Goal: Check status: Check status

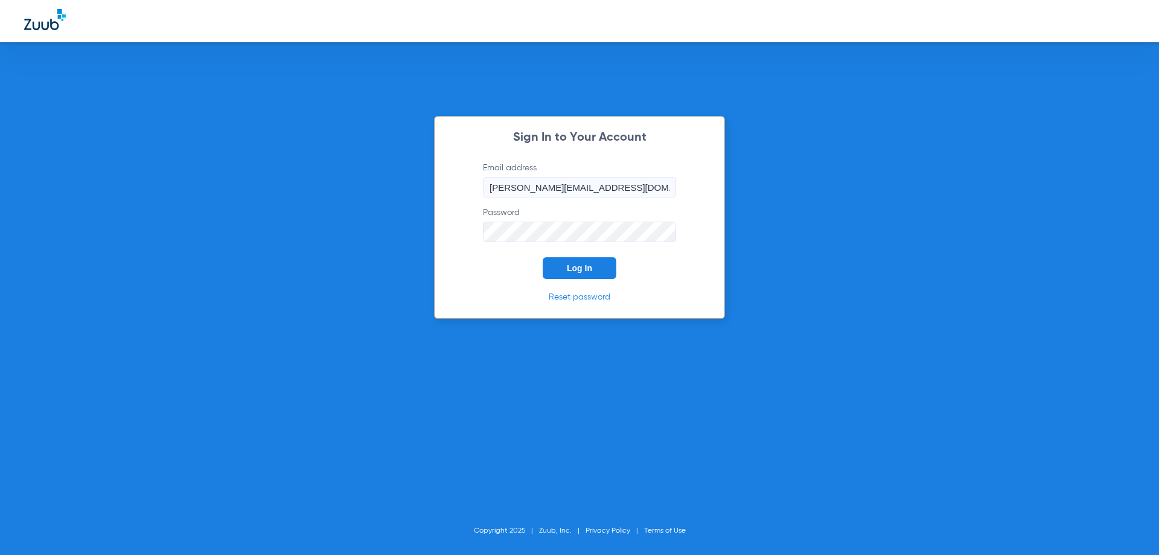
click at [574, 270] on span "Log In" at bounding box center [579, 268] width 25 height 10
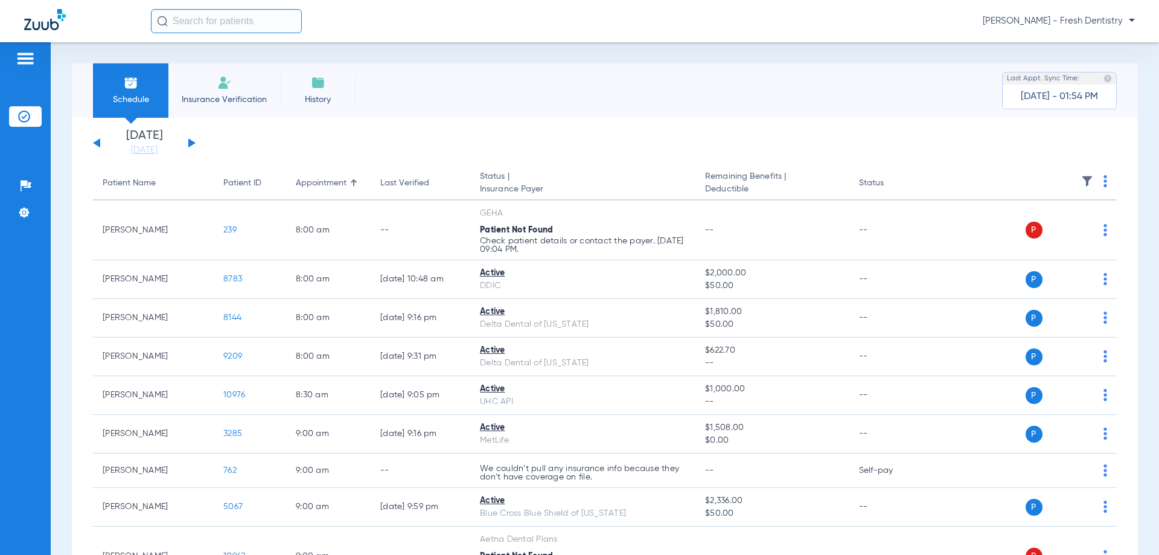
click at [192, 146] on div "[DATE] [DATE] [DATE] [DATE] [DATE] [DATE] [DATE] [DATE] [DATE] [DATE] [DATE] [D…" at bounding box center [144, 143] width 103 height 27
click at [192, 144] on button at bounding box center [191, 142] width 7 height 9
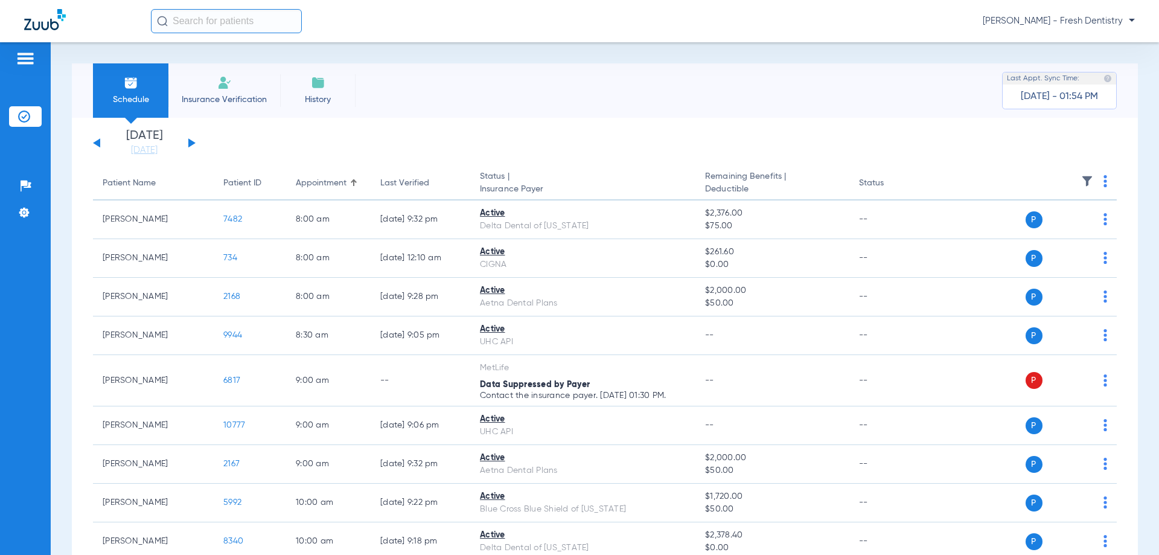
click at [193, 141] on button at bounding box center [191, 142] width 7 height 9
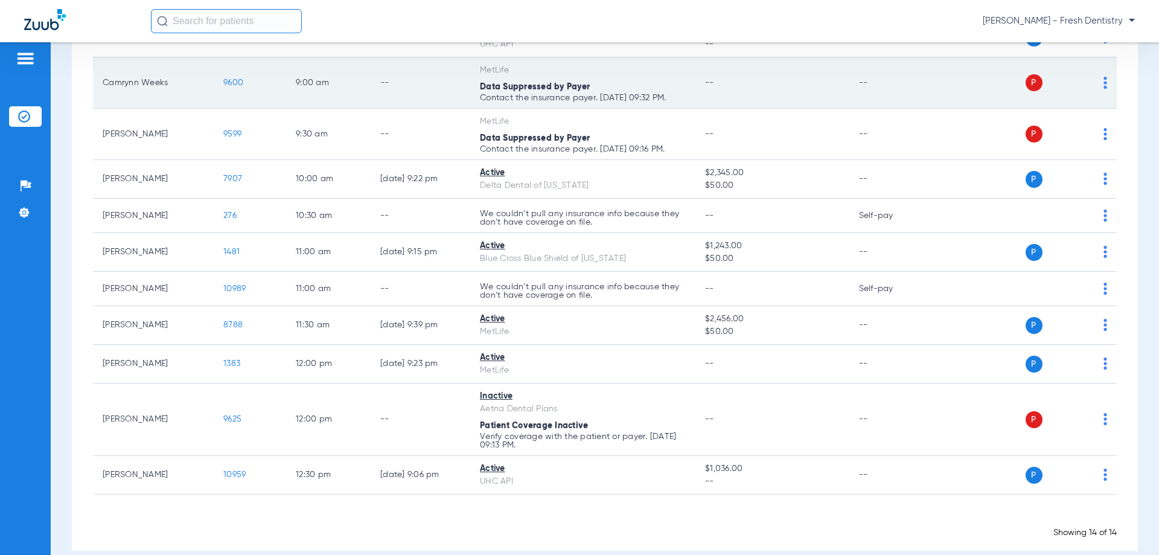
scroll to position [302, 0]
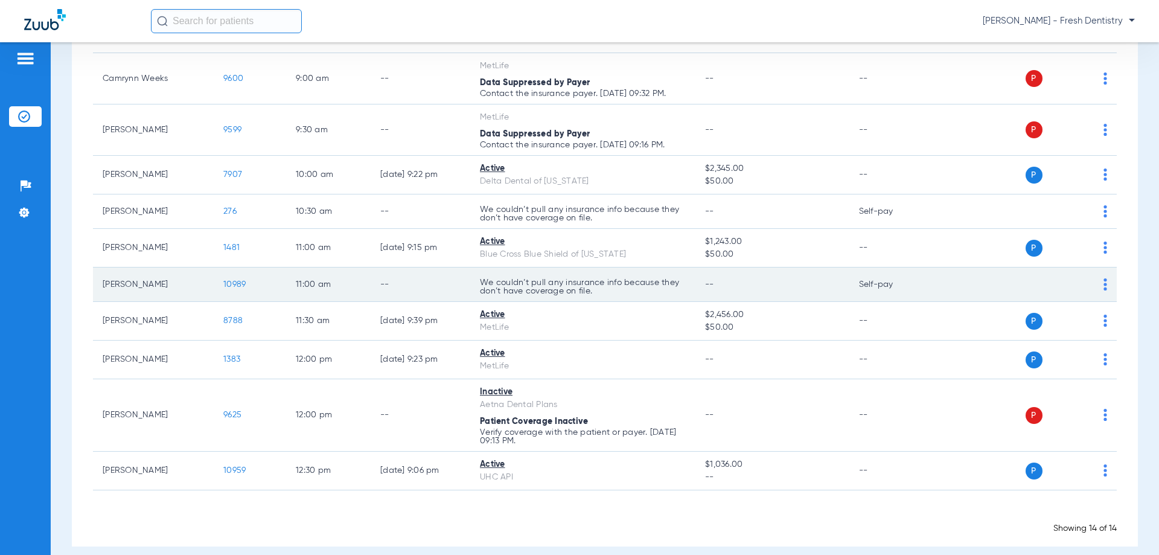
click at [1104, 287] on img at bounding box center [1106, 284] width 4 height 12
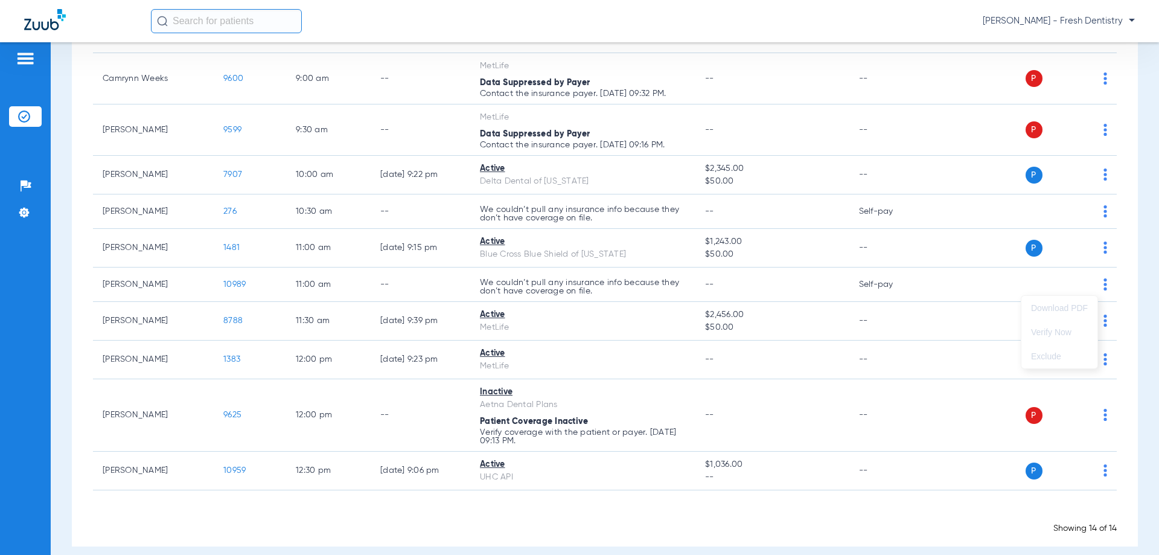
click at [1015, 330] on div at bounding box center [579, 277] width 1159 height 555
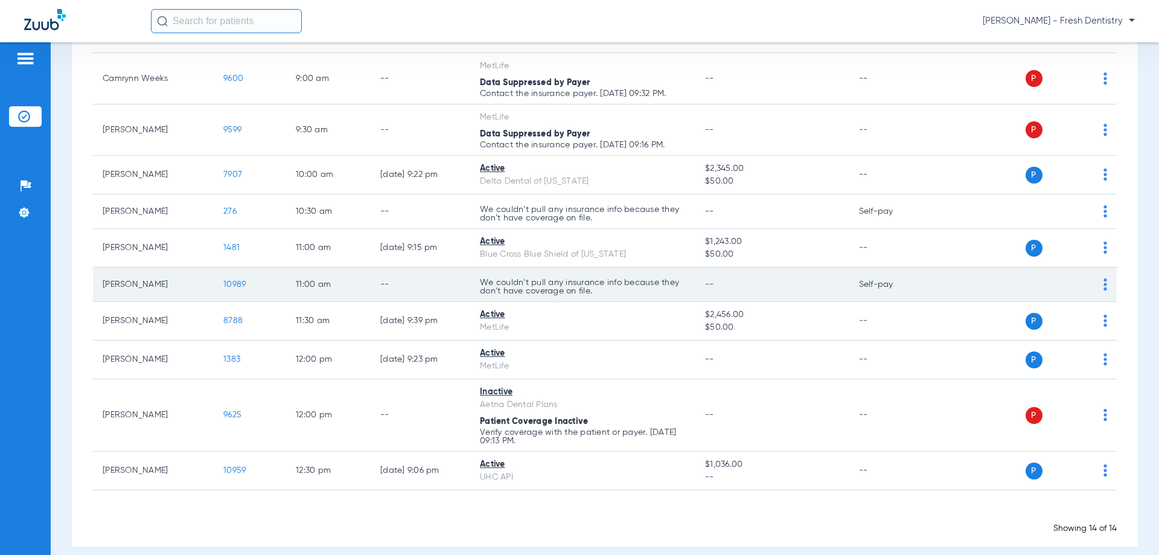
click at [624, 289] on p "We couldn’t pull any insurance info because they don’t have coverage on file." at bounding box center [583, 286] width 206 height 17
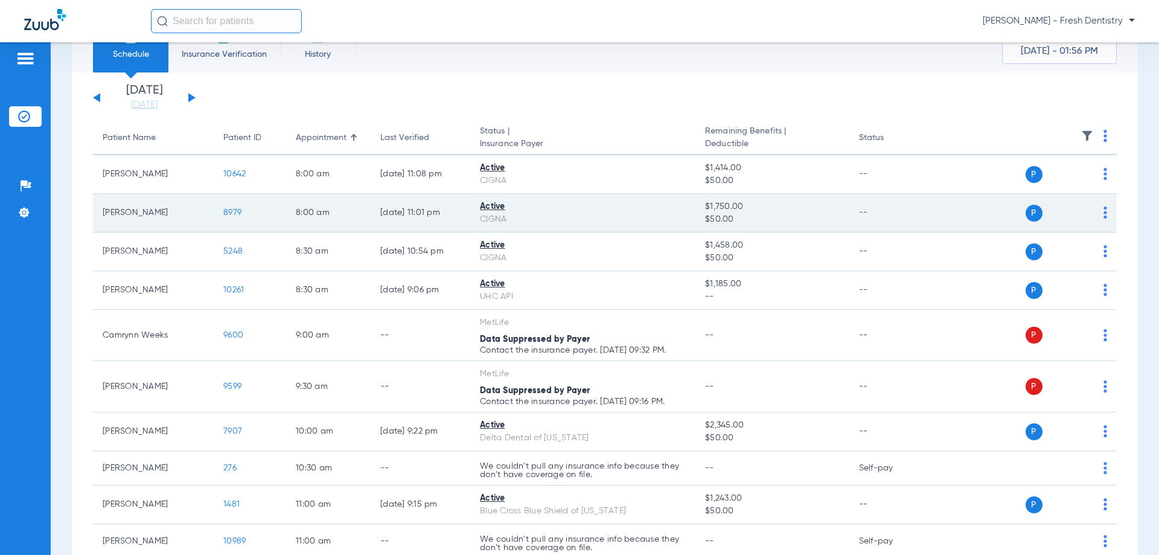
scroll to position [0, 0]
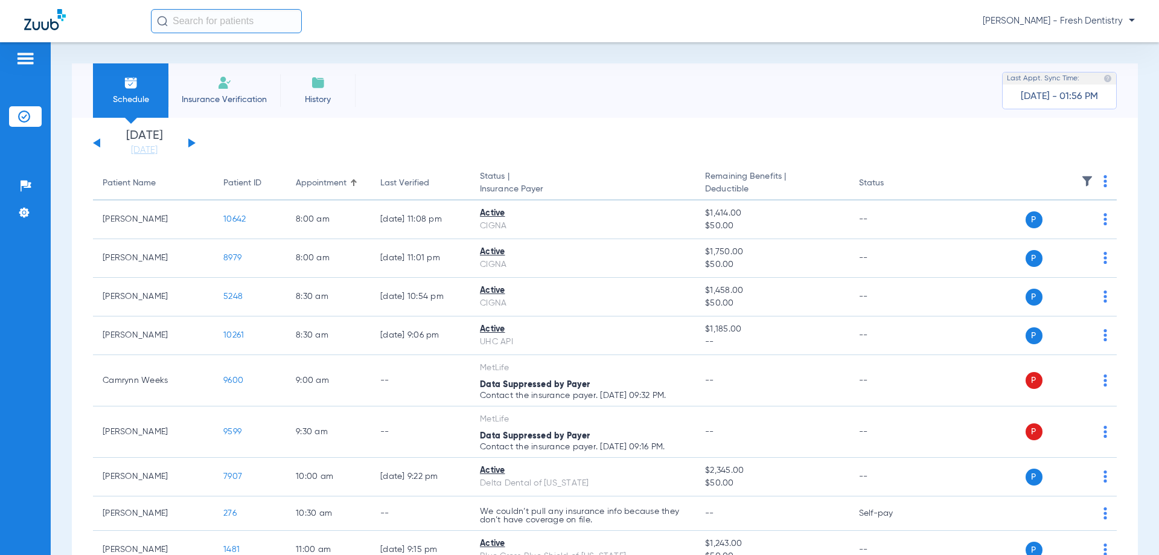
click at [1077, 149] on app-single-date-navigator "[DATE] [DATE] [DATE] [DATE] [DATE] [DATE] [DATE] [DATE] [DATE] [DATE] [DATE] [D…" at bounding box center [605, 143] width 1024 height 27
click at [1079, 96] on span "[DATE] - 01:56 PM" at bounding box center [1059, 97] width 77 height 12
